Goal: Task Accomplishment & Management: Use online tool/utility

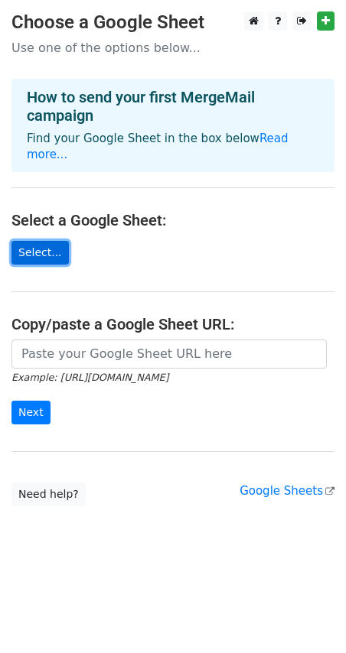
click at [38, 241] on link "Select..." at bounding box center [39, 253] width 57 height 24
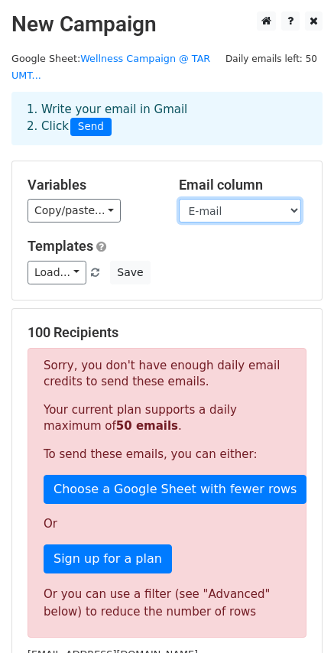
click at [239, 199] on select "Name E-mail Mobile number Unique Code" at bounding box center [240, 211] width 122 height 24
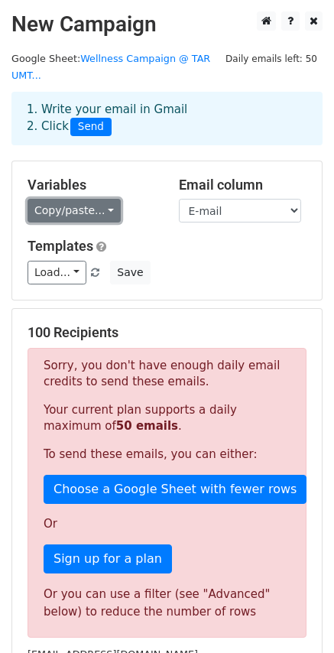
click at [97, 199] on link "Copy/paste..." at bounding box center [74, 211] width 93 height 24
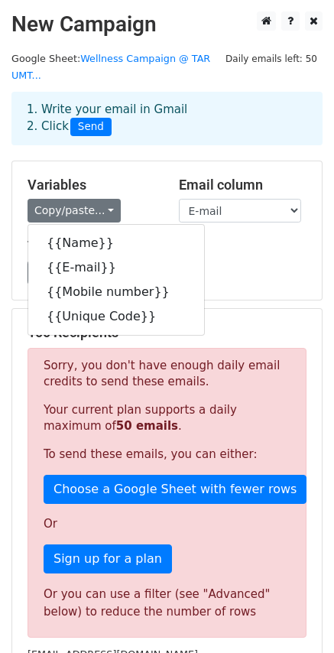
click at [135, 161] on div "Variables Copy/paste... {{Name}} {{E-mail}} {{Mobile number}} {{Unique Code}} E…" at bounding box center [167, 230] width 310 height 138
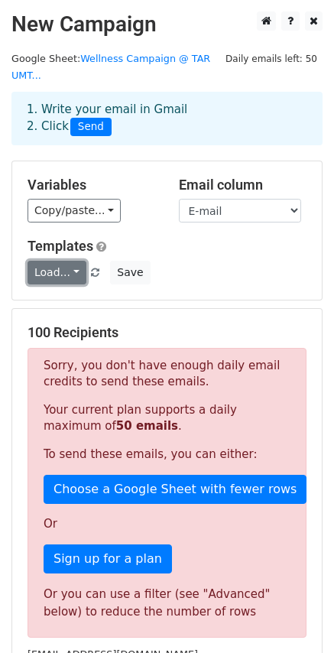
click at [61, 261] on link "Load..." at bounding box center [57, 273] width 59 height 24
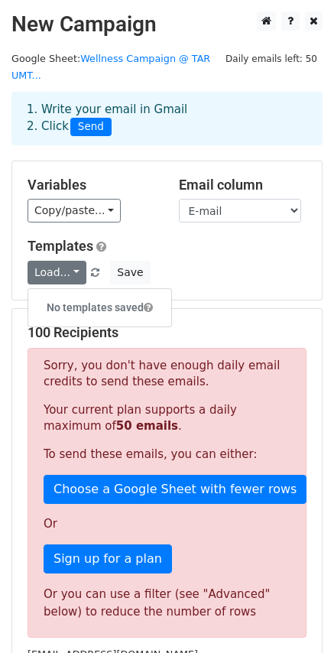
click at [175, 261] on div "Load... No templates saved Save" at bounding box center [167, 273] width 302 height 24
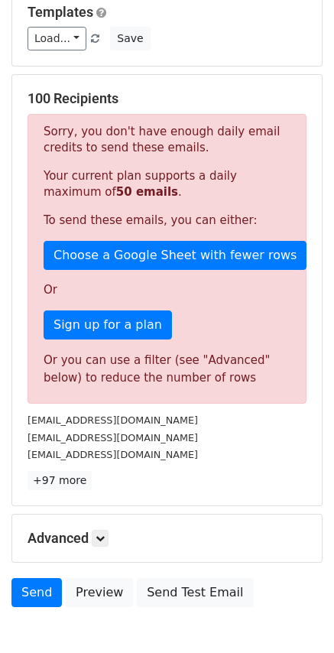
scroll to position [300, 0]
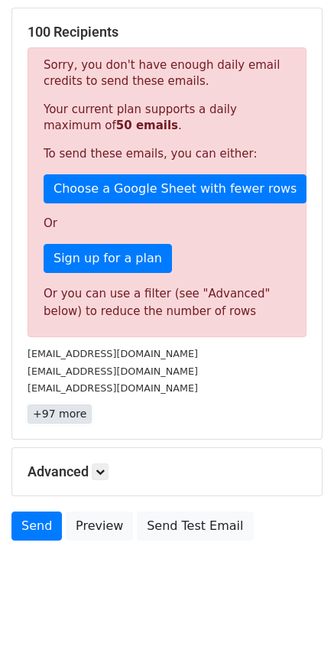
click at [78, 404] on link "+97 more" at bounding box center [60, 413] width 64 height 19
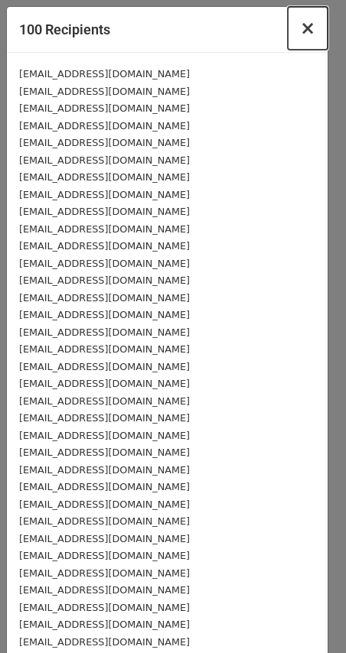
click at [300, 29] on span "×" at bounding box center [307, 28] width 15 height 21
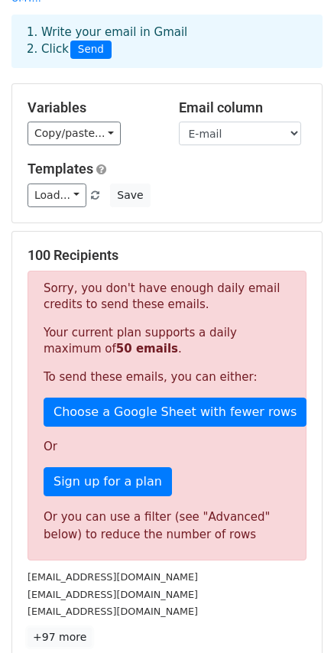
scroll to position [0, 0]
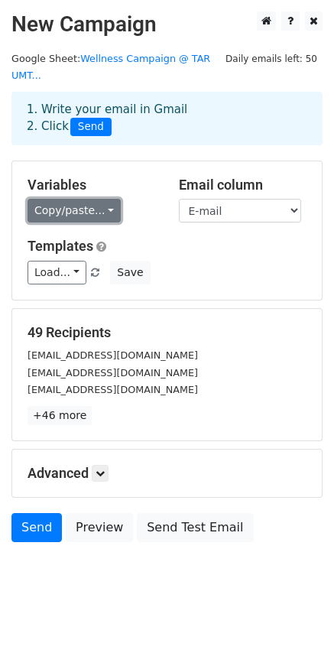
click at [99, 199] on link "Copy/paste..." at bounding box center [74, 211] width 93 height 24
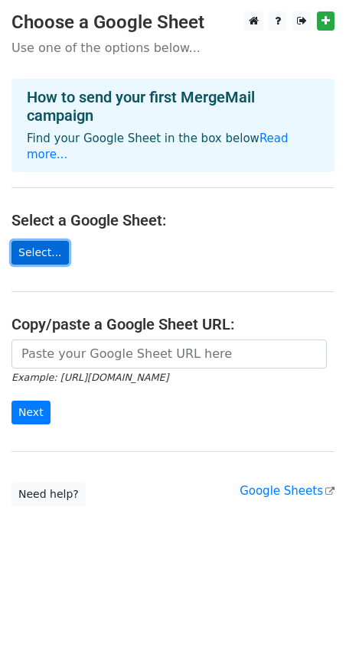
click at [41, 244] on link "Select..." at bounding box center [39, 253] width 57 height 24
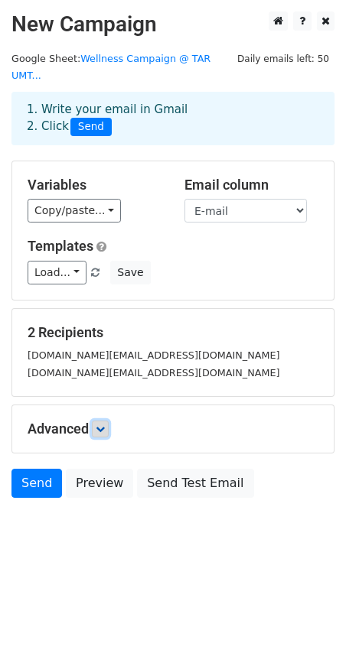
click at [108, 420] on link at bounding box center [100, 428] width 17 height 17
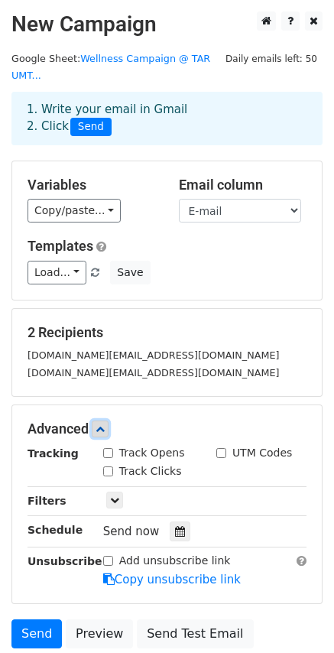
click at [108, 420] on link at bounding box center [100, 428] width 17 height 17
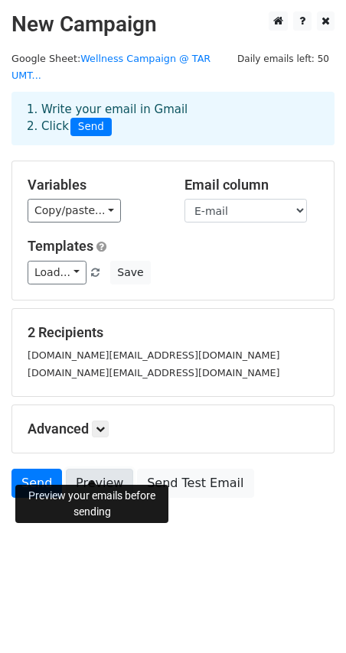
click at [94, 469] on link "Preview" at bounding box center [99, 483] width 67 height 29
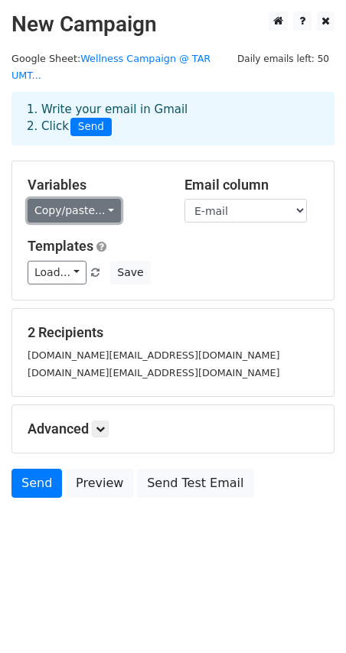
click at [80, 199] on link "Copy/paste..." at bounding box center [74, 211] width 93 height 24
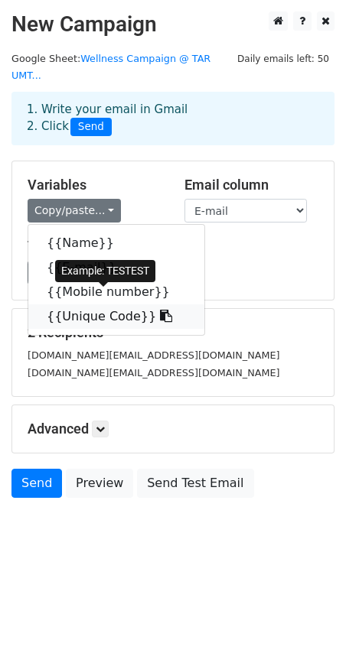
click at [102, 304] on link "{{Unique Code}}" at bounding box center [116, 316] width 176 height 24
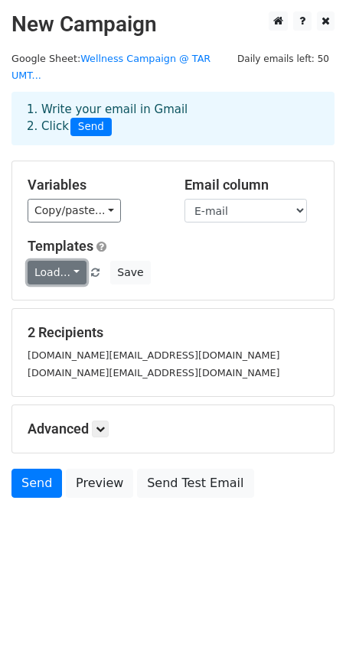
click at [61, 261] on link "Load..." at bounding box center [57, 273] width 59 height 24
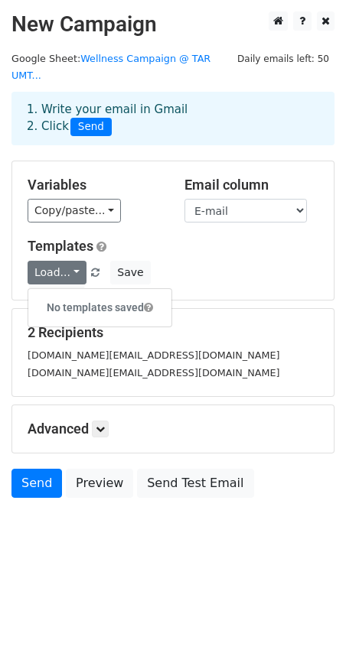
click at [174, 261] on div "Load... No templates saved Save" at bounding box center [172, 273] width 313 height 24
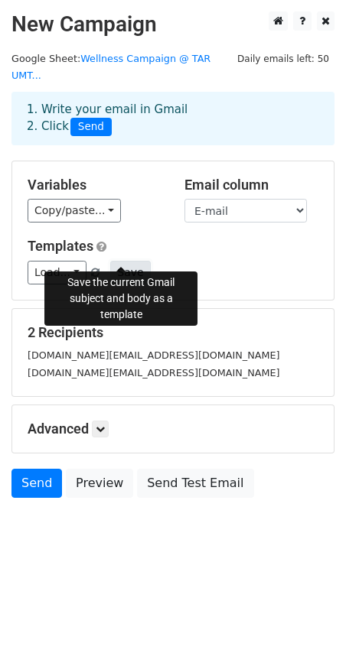
click at [118, 261] on button "Save" at bounding box center [130, 273] width 40 height 24
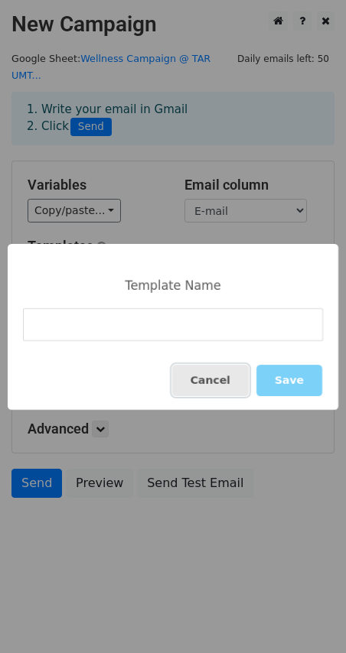
click at [221, 378] on button "Cancel" at bounding box center [210, 380] width 76 height 31
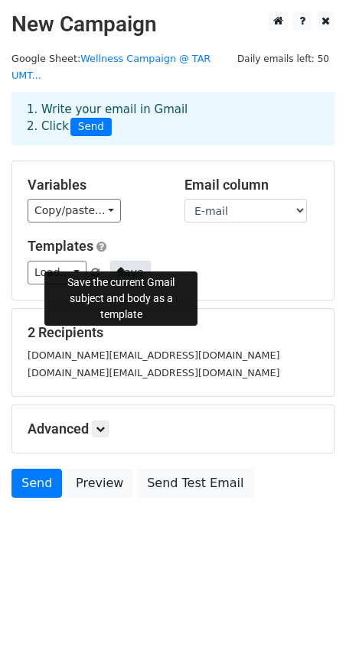
click at [119, 261] on button "Save" at bounding box center [130, 273] width 40 height 24
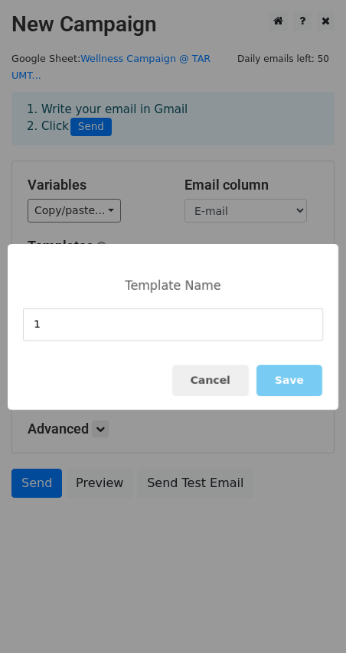
type input "1"
drag, startPoint x: 288, startPoint y: 376, endPoint x: 288, endPoint y: 414, distance: 37.5
click at [288, 377] on button "Save" at bounding box center [289, 380] width 66 height 31
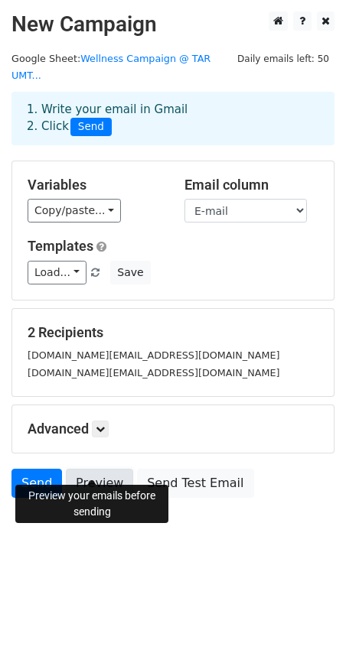
click at [100, 469] on link "Preview" at bounding box center [99, 483] width 67 height 29
click at [97, 469] on link "Preview" at bounding box center [99, 483] width 67 height 29
click at [99, 469] on link "Preview" at bounding box center [99, 483] width 67 height 29
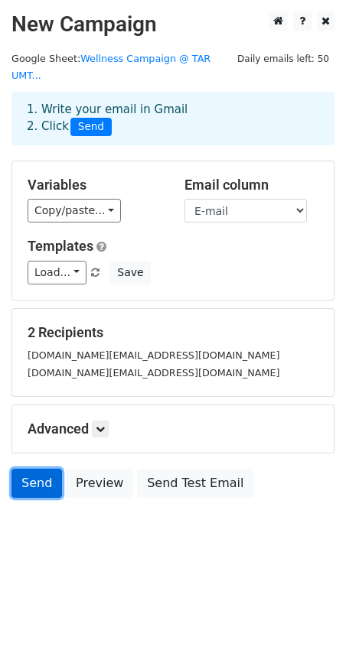
click at [40, 469] on link "Send" at bounding box center [36, 483] width 50 height 29
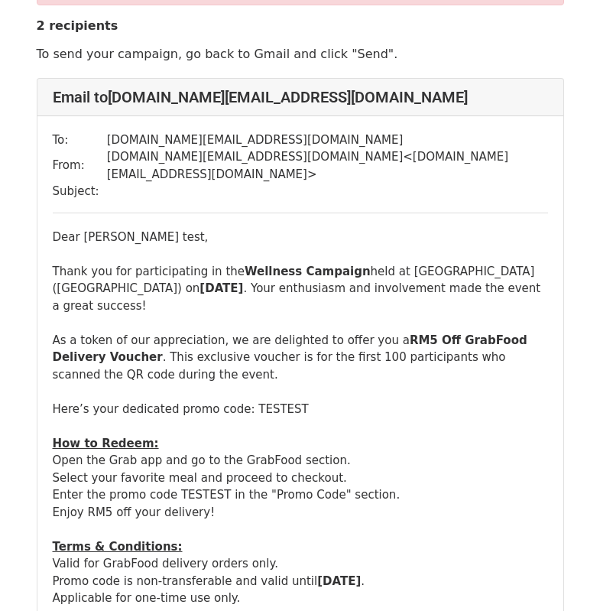
scroll to position [153, 0]
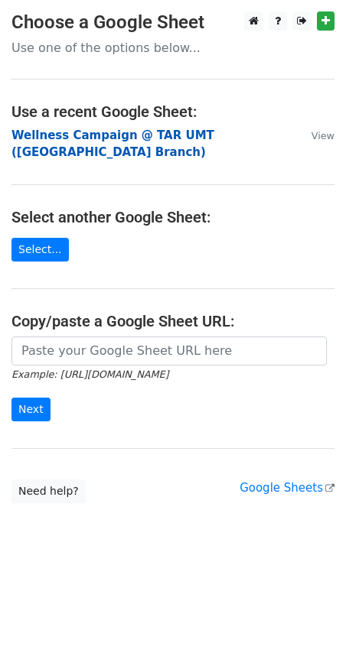
click at [80, 135] on strong "Wellness Campaign @ TAR UMT (Perak Branch)" at bounding box center [112, 143] width 203 height 31
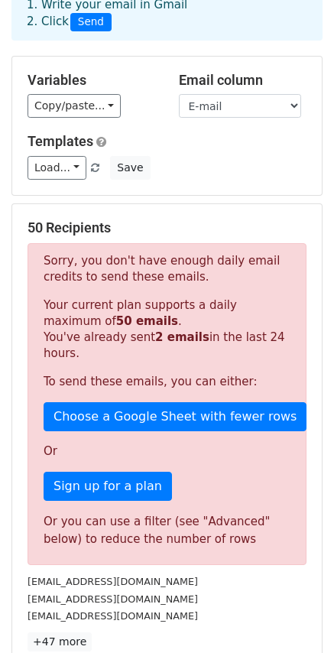
scroll to position [153, 0]
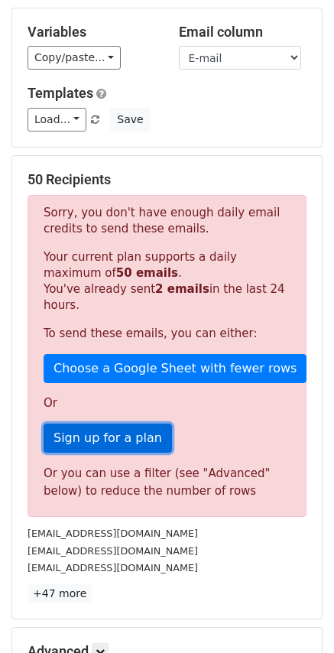
click at [134, 423] on link "Sign up for a plan" at bounding box center [108, 437] width 128 height 29
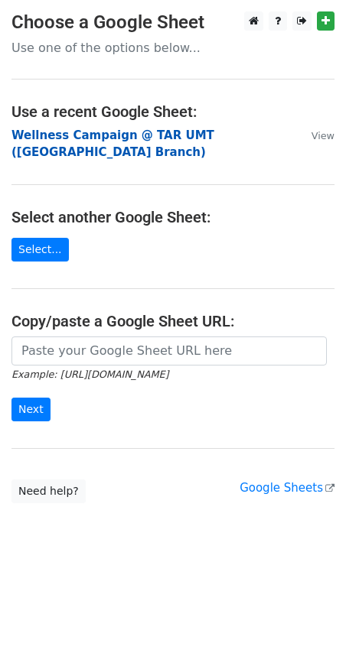
click at [109, 130] on strong "Wellness Campaign @ TAR UMT ([GEOGRAPHIC_DATA] Branch)" at bounding box center [112, 143] width 203 height 31
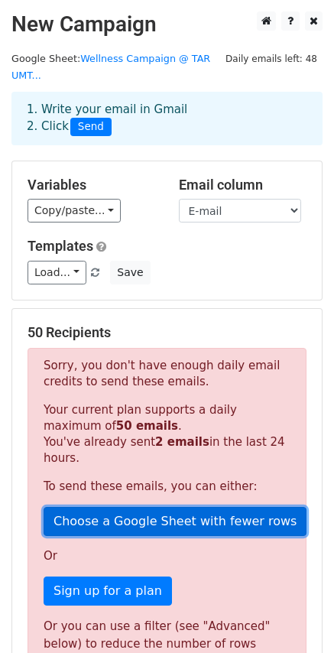
click at [140, 507] on link "Choose a Google Sheet with fewer rows" at bounding box center [175, 521] width 263 height 29
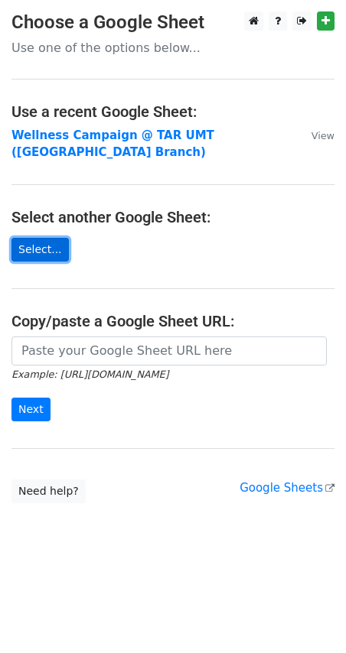
click at [24, 238] on link "Select..." at bounding box center [39, 250] width 57 height 24
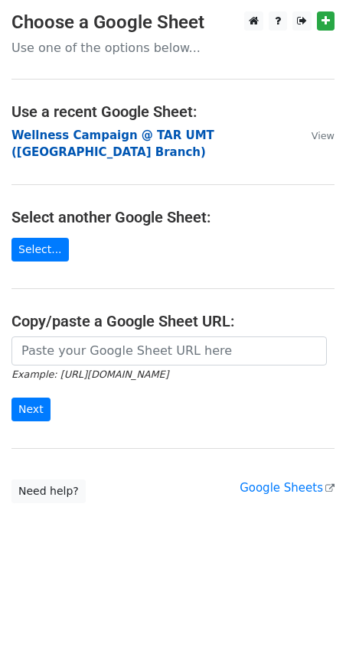
click at [130, 136] on strong "Wellness Campaign @ TAR UMT ([GEOGRAPHIC_DATA] Branch)" at bounding box center [112, 143] width 203 height 31
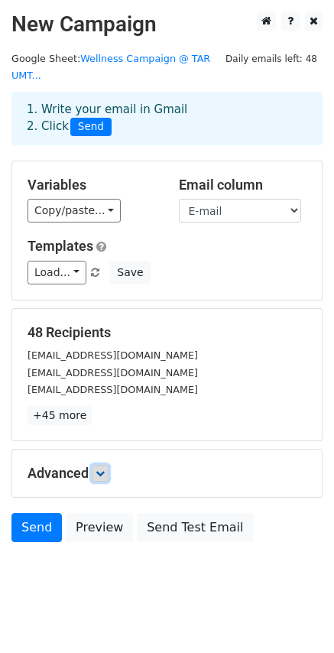
click at [105, 469] on icon at bounding box center [100, 473] width 9 height 9
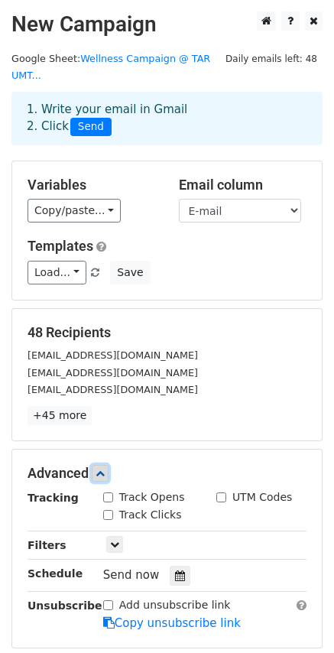
click at [105, 469] on icon at bounding box center [100, 473] width 9 height 9
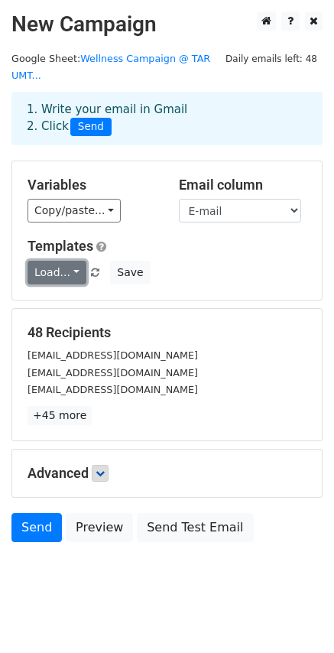
click at [63, 261] on link "Load..." at bounding box center [57, 273] width 59 height 24
click at [55, 295] on link "1" at bounding box center [88, 307] width 121 height 24
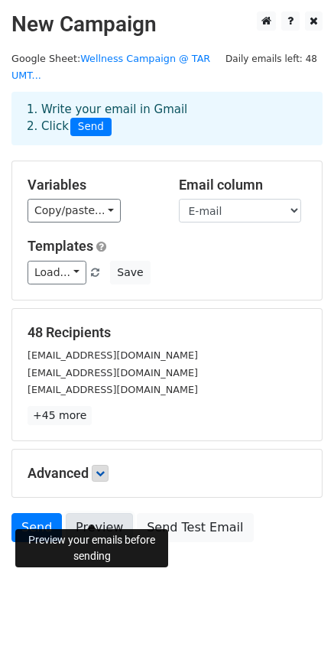
click at [109, 514] on link "Preview" at bounding box center [99, 527] width 67 height 29
click at [92, 513] on link "Preview" at bounding box center [99, 527] width 67 height 29
click at [90, 513] on link "Preview" at bounding box center [99, 527] width 67 height 29
click at [108, 513] on link "Preview" at bounding box center [99, 527] width 67 height 29
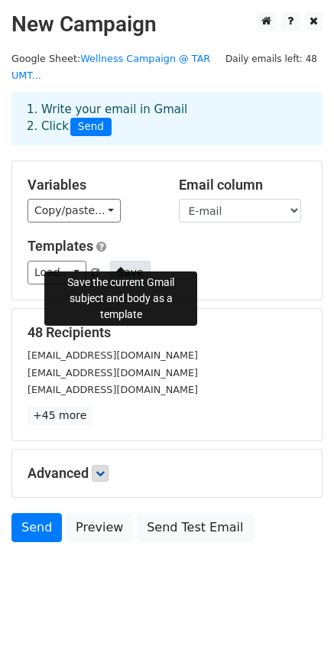
click at [131, 261] on button "Save" at bounding box center [130, 273] width 40 height 24
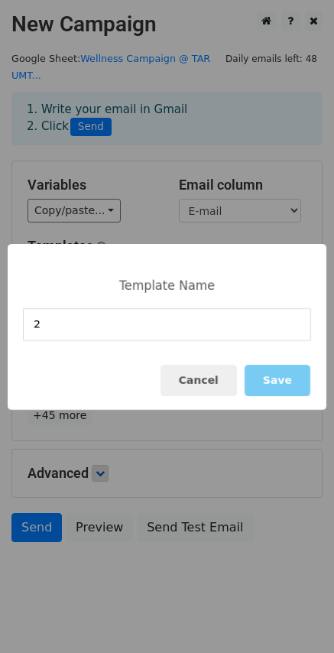
type input "2"
click at [300, 381] on button "Save" at bounding box center [278, 380] width 66 height 31
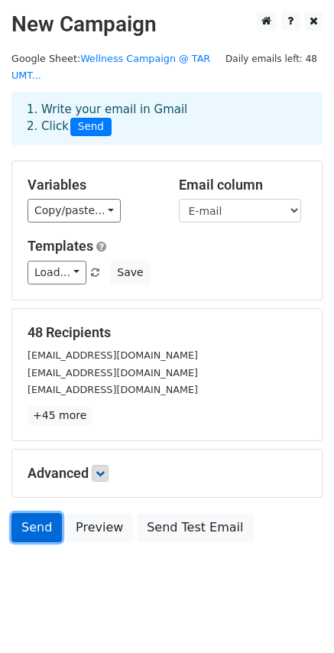
click at [40, 514] on link "Send" at bounding box center [36, 527] width 50 height 29
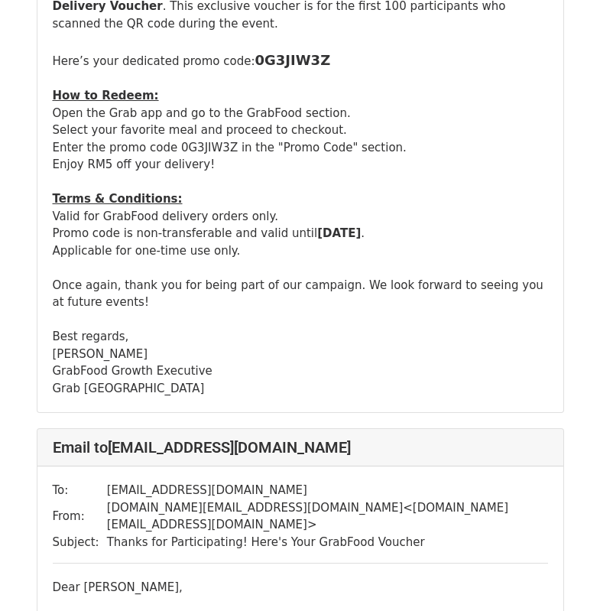
scroll to position [459, 0]
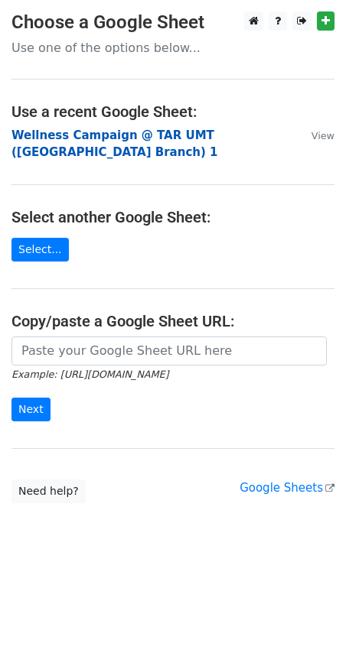
click at [84, 141] on strong "Wellness Campaign @ TAR UMT ([GEOGRAPHIC_DATA] Branch) 1" at bounding box center [114, 143] width 206 height 31
